Goal: Task Accomplishment & Management: Manage account settings

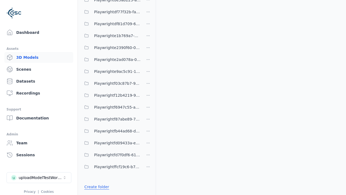
click at [95, 186] on link "Create folder" at bounding box center [96, 186] width 25 height 5
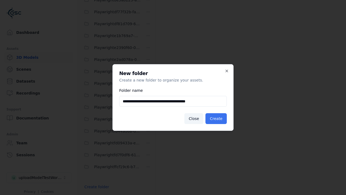
type input "**********"
click at [217, 118] on button "Create" at bounding box center [215, 118] width 21 height 11
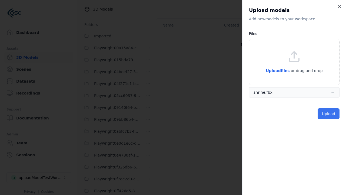
click at [329, 114] on button "Upload" at bounding box center [329, 113] width 22 height 11
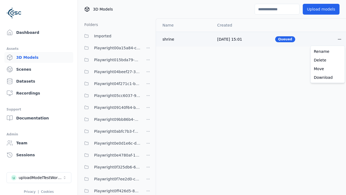
click at [339, 39] on html "Support Dashboard Assets 3D Models Scenes Datasets Recordings Support Documenta…" at bounding box center [173, 97] width 346 height 195
click at [328, 60] on div "Delete" at bounding box center [328, 60] width 32 height 9
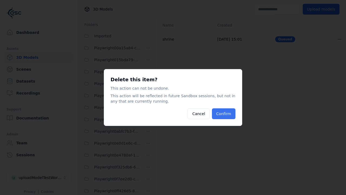
click at [224, 114] on button "Confirm" at bounding box center [224, 113] width 24 height 11
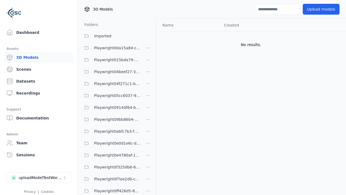
click at [148, 97] on html "Support Dashboard Assets 3D Models Scenes Datasets Recordings Support Documenta…" at bounding box center [173, 97] width 346 height 195
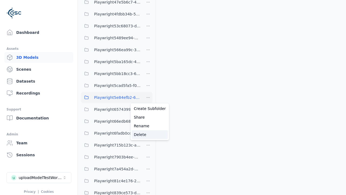
click at [148, 134] on div "Delete" at bounding box center [150, 134] width 36 height 9
